Goal: Task Accomplishment & Management: Complete application form

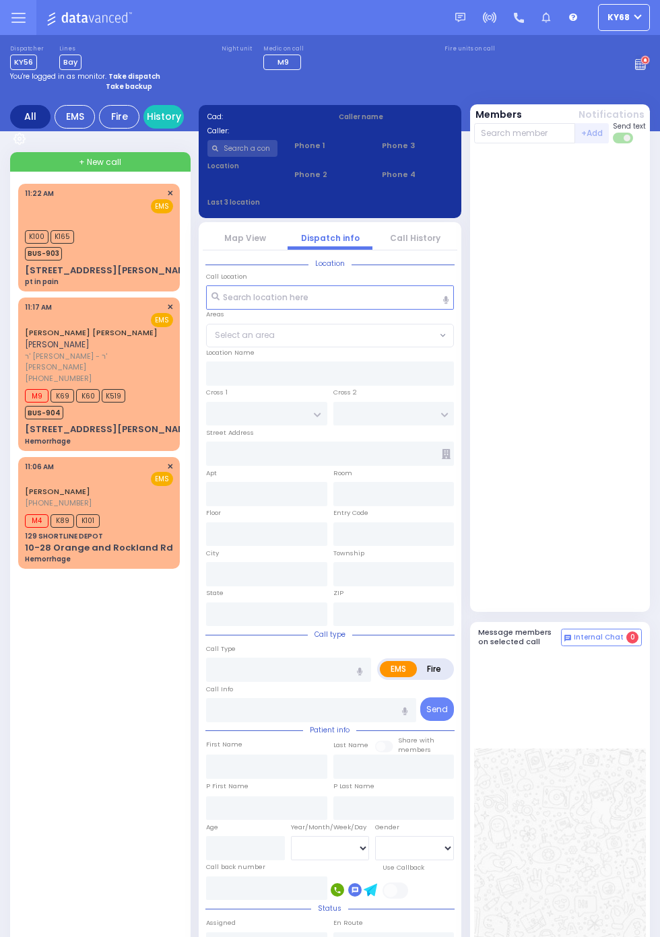
click at [25, 406] on span "BUS-904" at bounding box center [44, 412] width 38 height 13
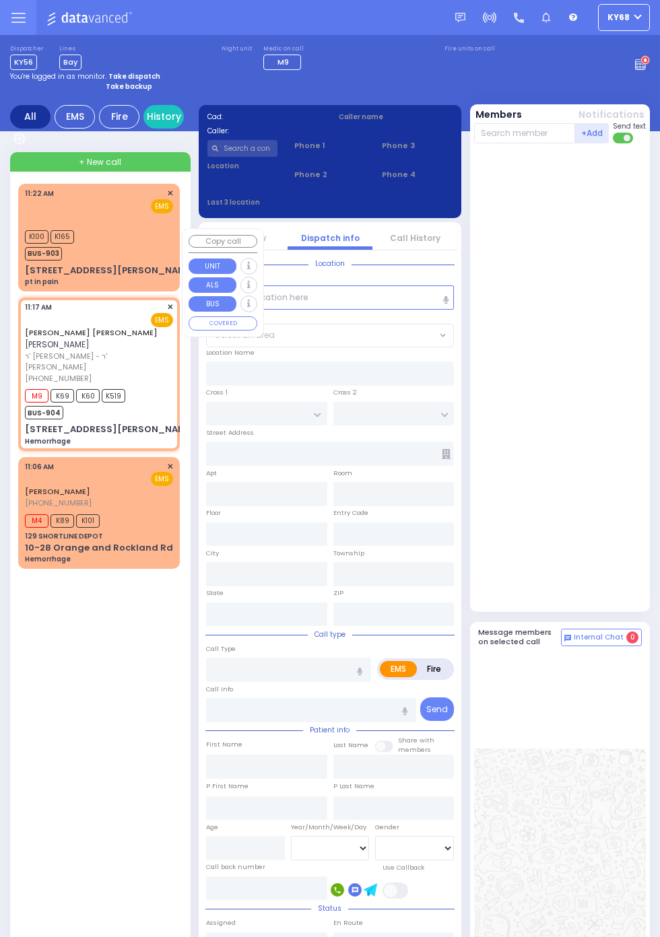
select select
type input "Hemorrhage"
radio input "true"
type input "SIMCHA MOSHE"
type input "WALDMAN"
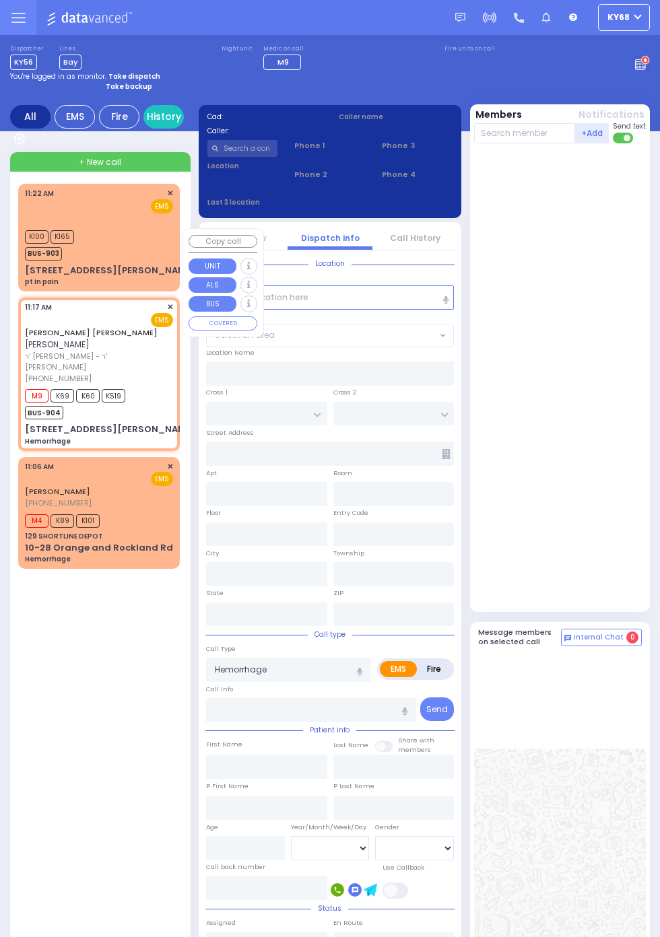
select select
type input "11:17"
type input "11:18"
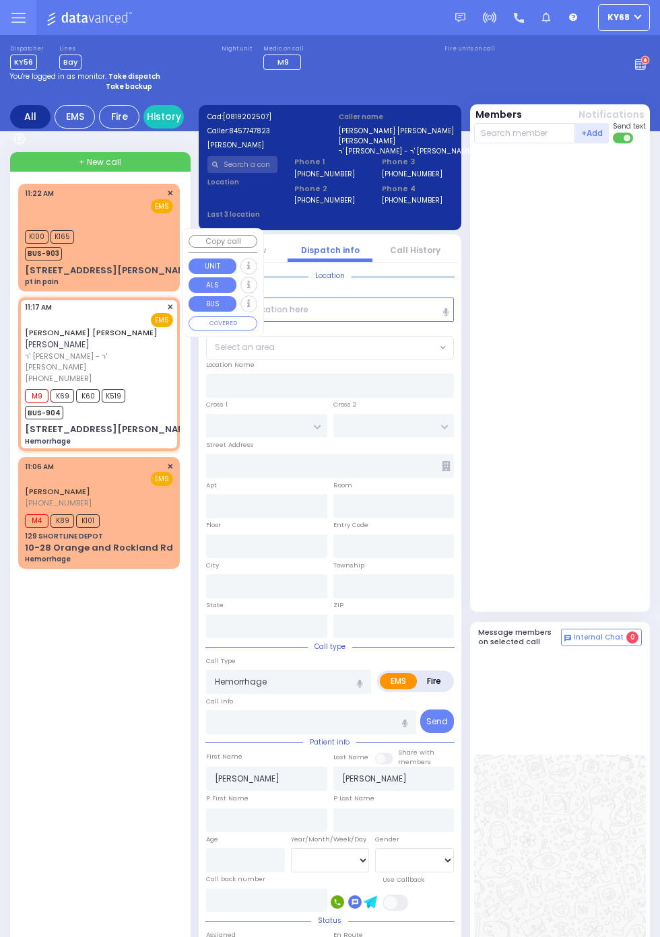
click at [608, 539] on div at bounding box center [560, 380] width 172 height 463
type input "CARTER LN"
type input "VAN BUREN DR"
type input "8 CARTER LN"
type input "301"
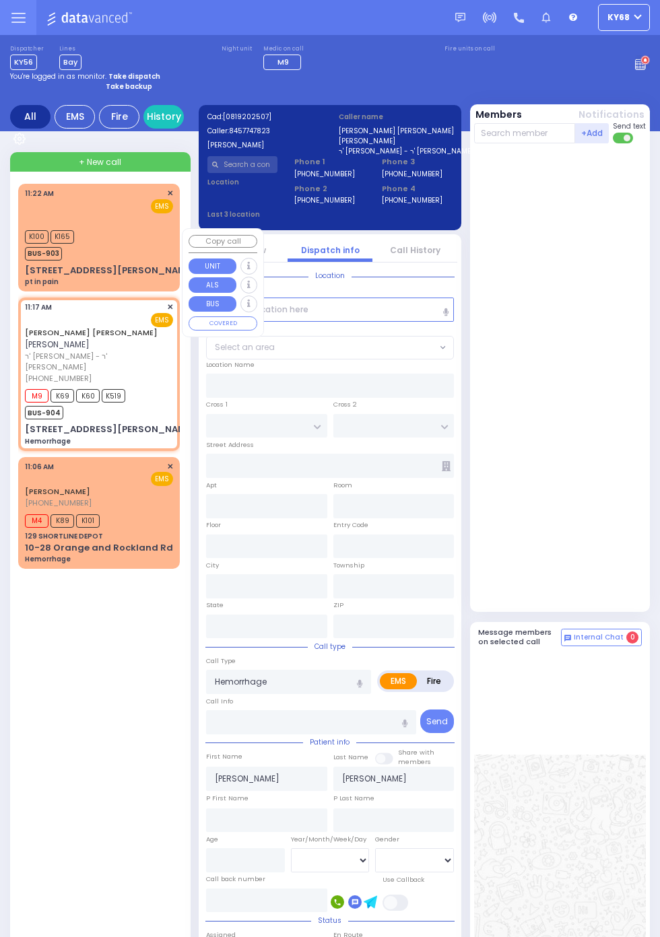
type input "Monroe"
type input "New York"
type input "10950"
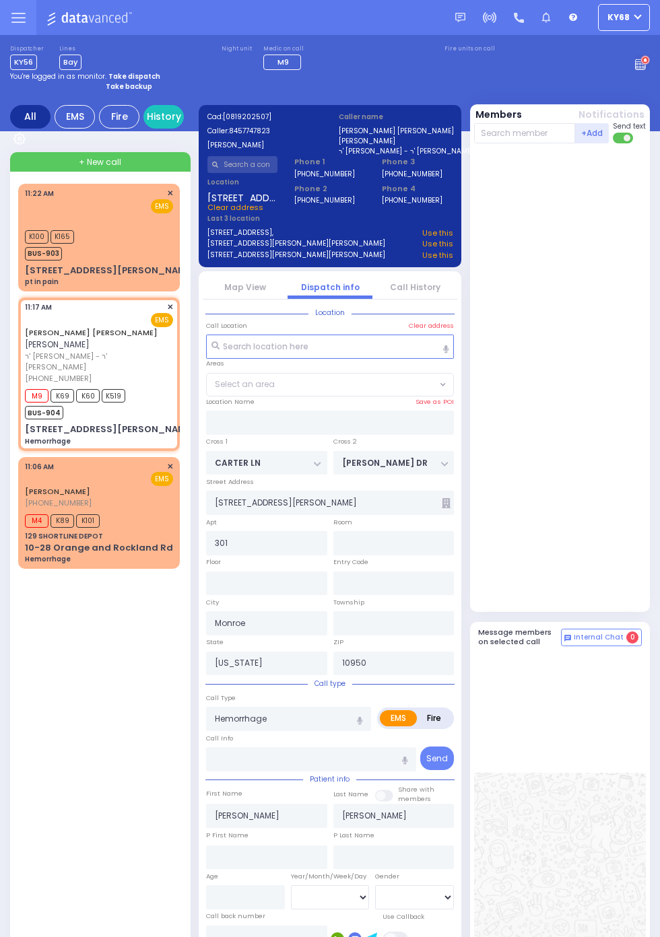
select select "SECTION 2"
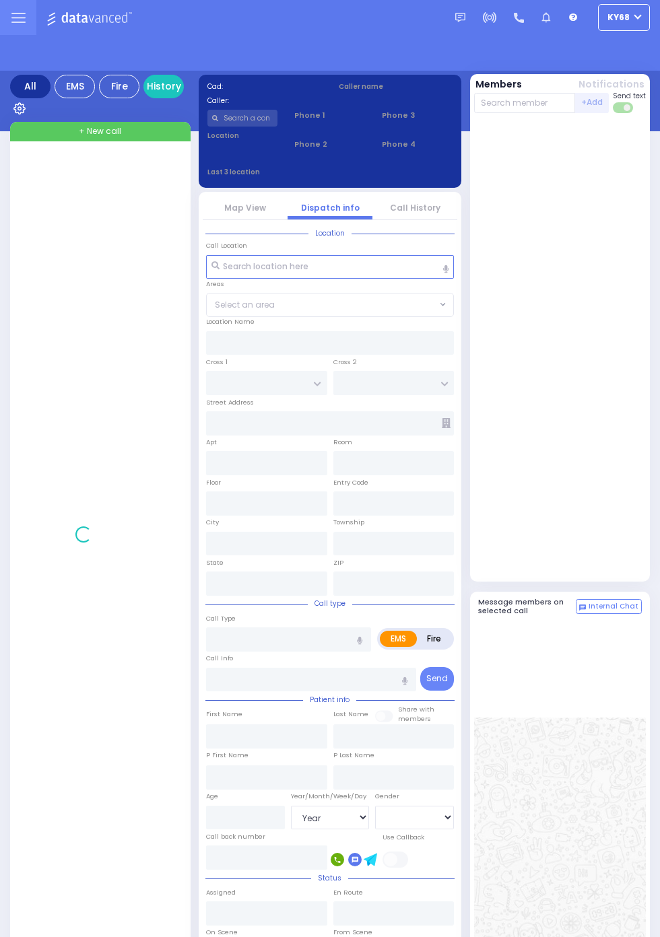
select select "Year"
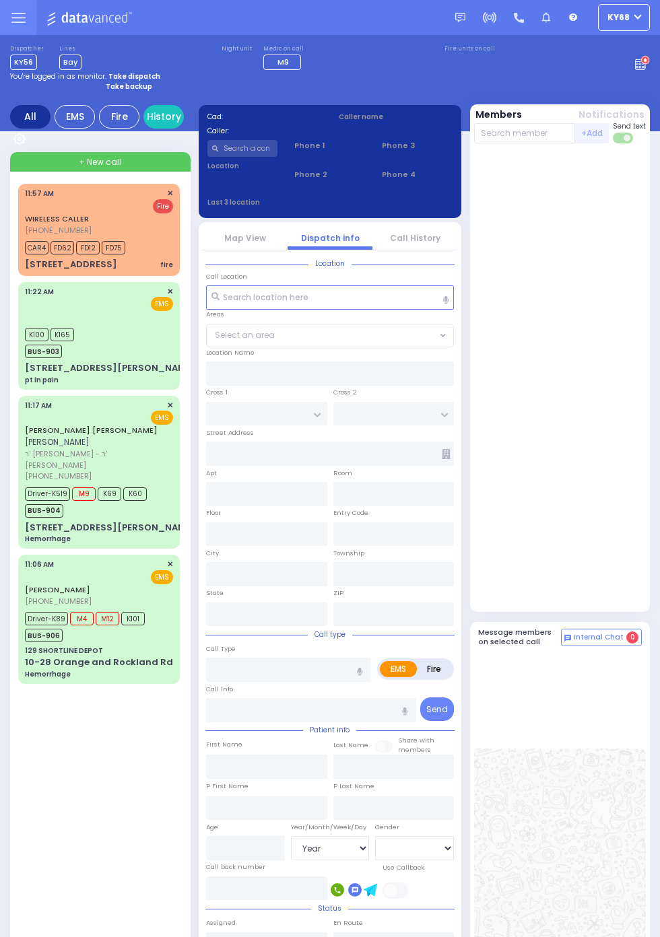
select select "Year"
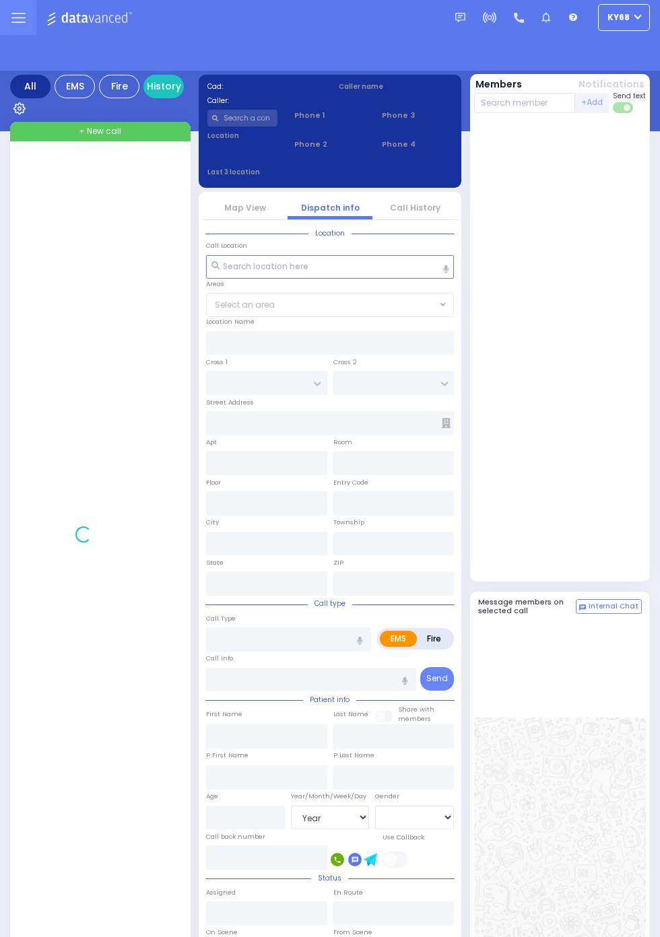
select select "Year"
